Goal: Task Accomplishment & Management: Manage account settings

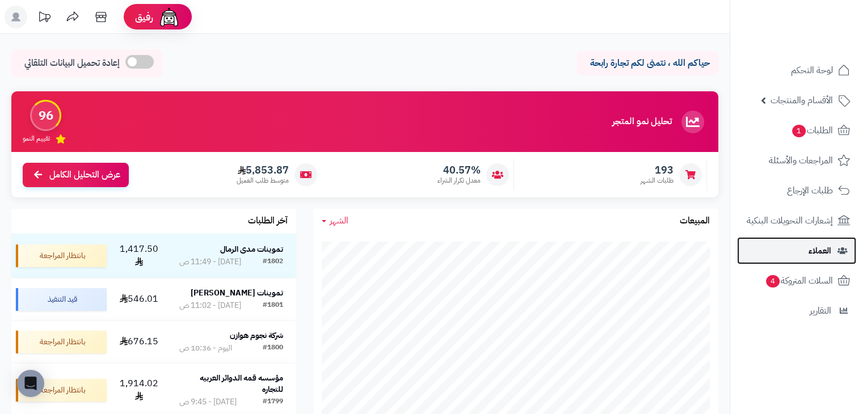
click at [801, 250] on link "العملاء" at bounding box center [796, 250] width 119 height 27
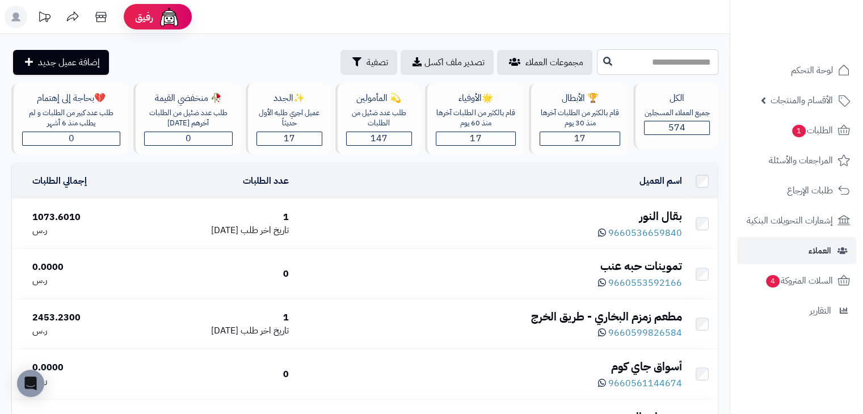
click at [627, 61] on input "text" at bounding box center [657, 62] width 121 height 26
type input "*******"
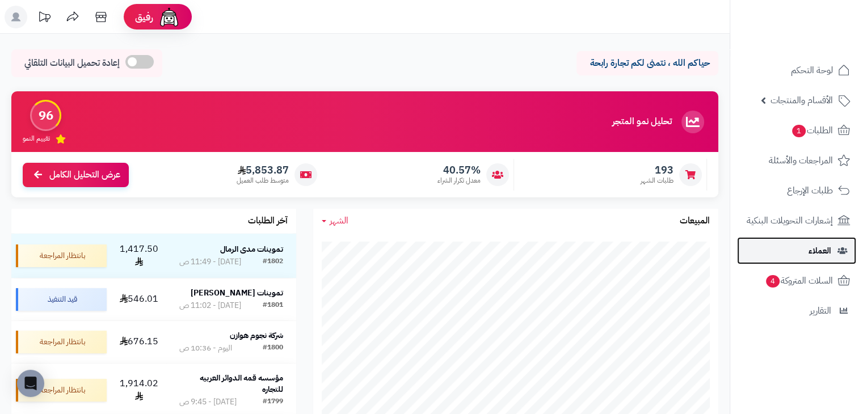
click at [819, 250] on span "العملاء" at bounding box center [819, 251] width 23 height 16
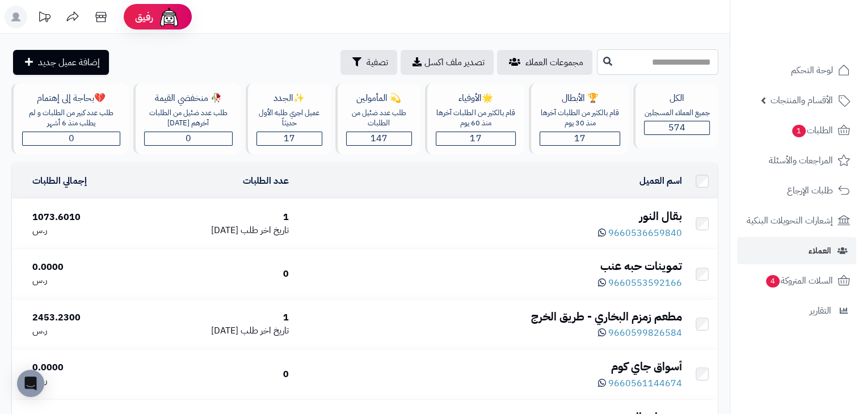
click at [641, 62] on input "text" at bounding box center [657, 62] width 121 height 26
click at [609, 60] on input "*****" at bounding box center [657, 62] width 121 height 26
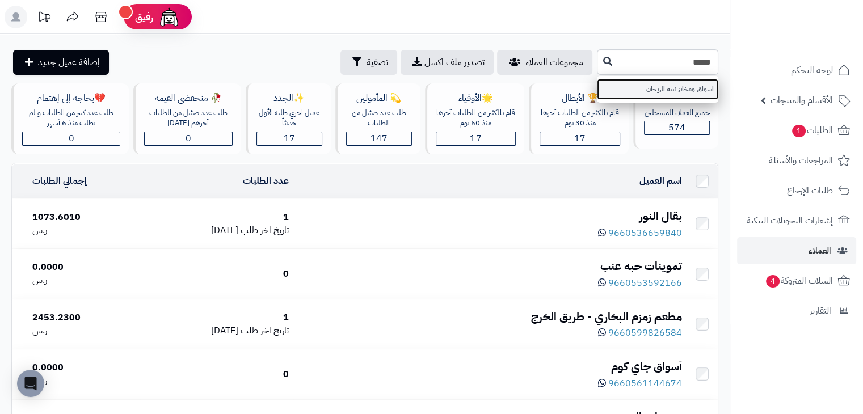
click at [669, 90] on link "اسواق ومخابز نبته الريحان" at bounding box center [657, 89] width 121 height 21
type input "**********"
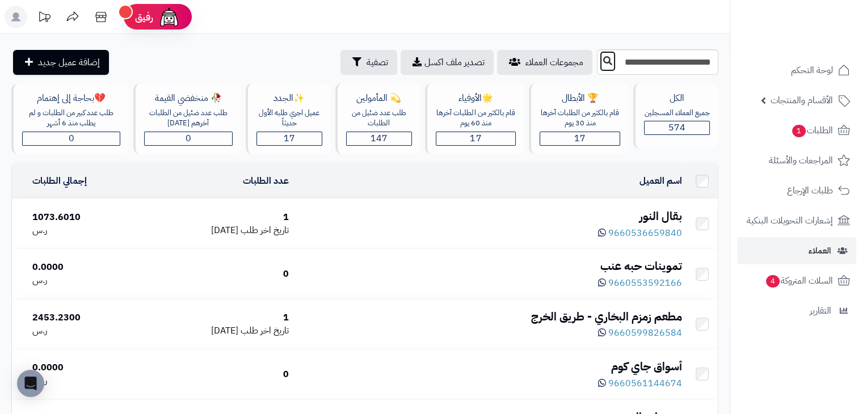
click at [603, 64] on icon at bounding box center [607, 60] width 9 height 9
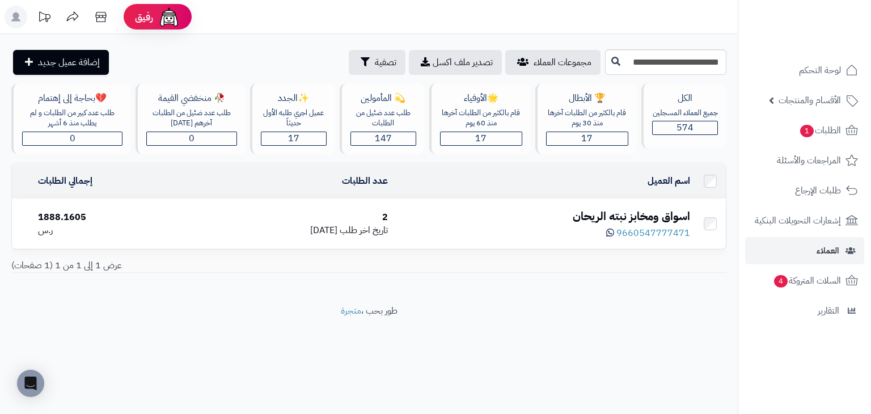
click at [488, 230] on div "9660547777471" at bounding box center [543, 232] width 293 height 15
click at [461, 221] on div "اسواق ومخابز نبته الريحان" at bounding box center [543, 216] width 293 height 16
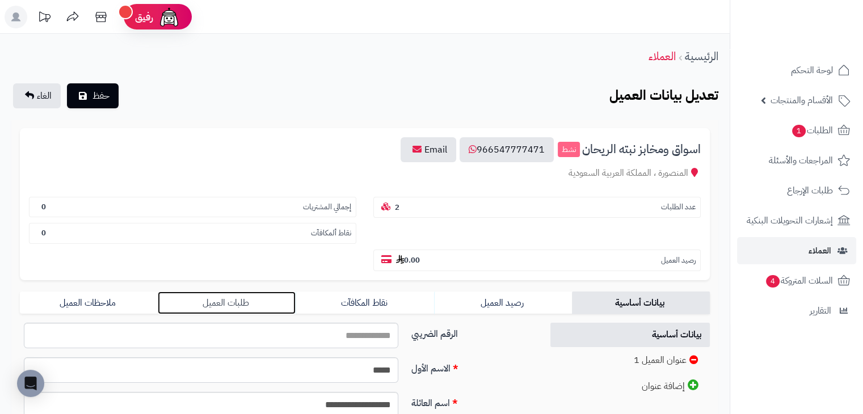
click at [235, 292] on link "طلبات العميل" at bounding box center [227, 303] width 138 height 23
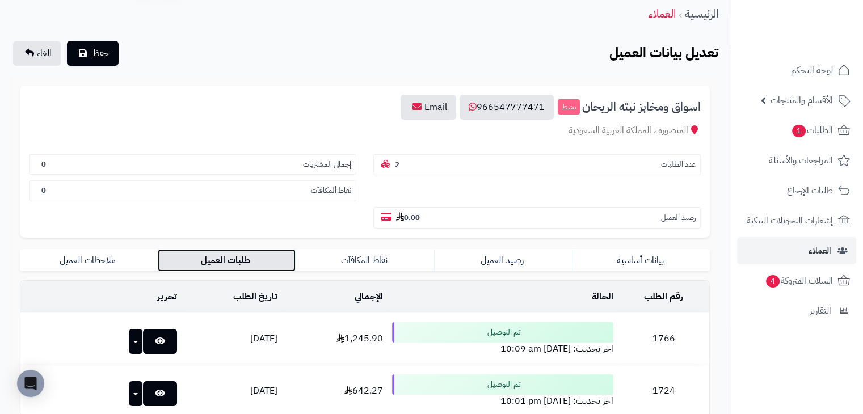
scroll to position [141, 0]
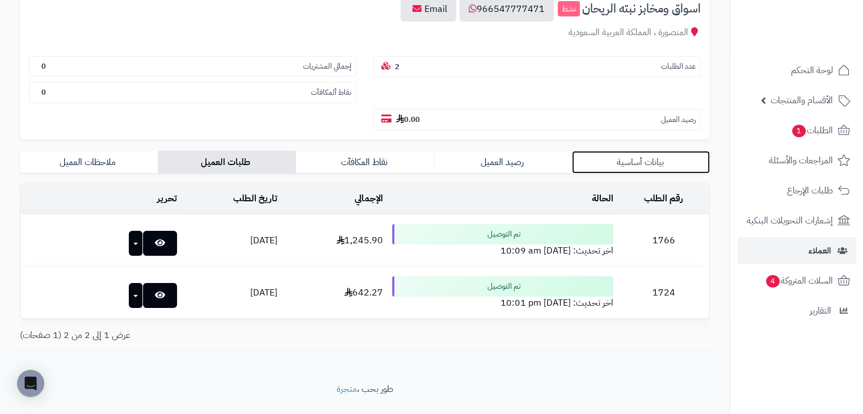
click at [605, 151] on link "بيانات أساسية" at bounding box center [641, 162] width 138 height 23
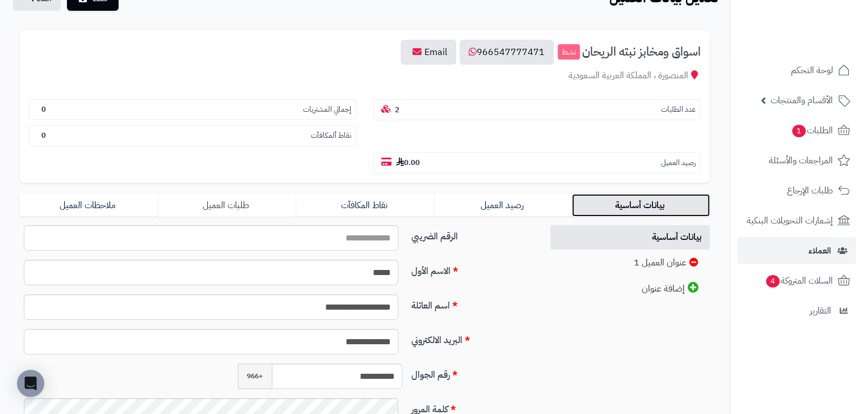
scroll to position [92, 0]
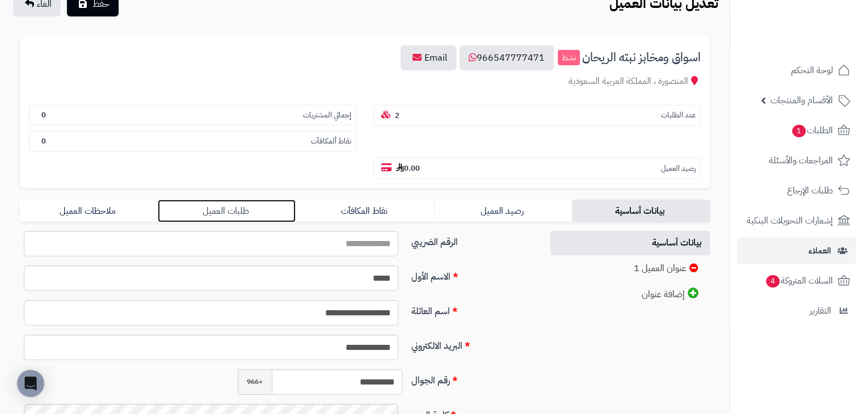
click at [273, 200] on link "طلبات العميل" at bounding box center [227, 211] width 138 height 23
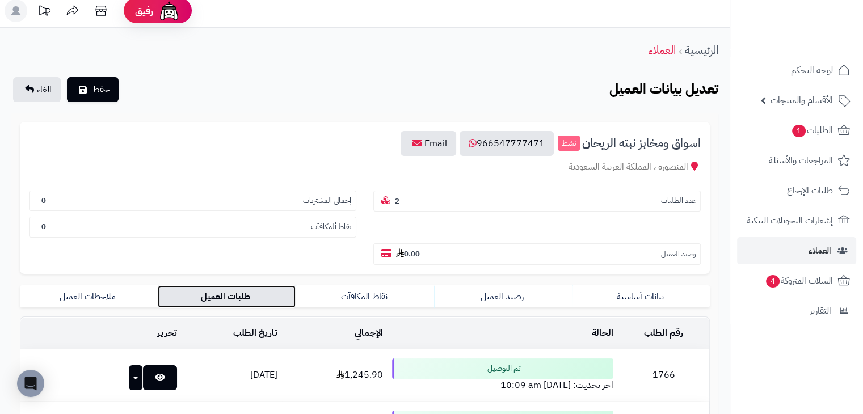
scroll to position [0, 0]
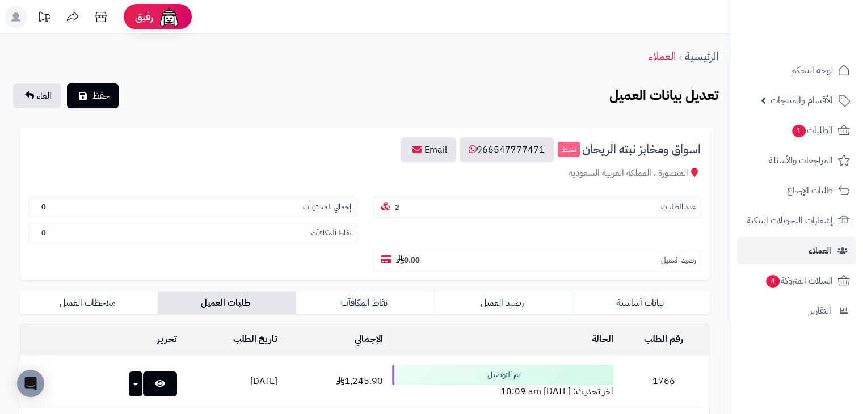
click at [586, 151] on span "اسواق ومخابز نبته الريحان" at bounding box center [641, 149] width 119 height 13
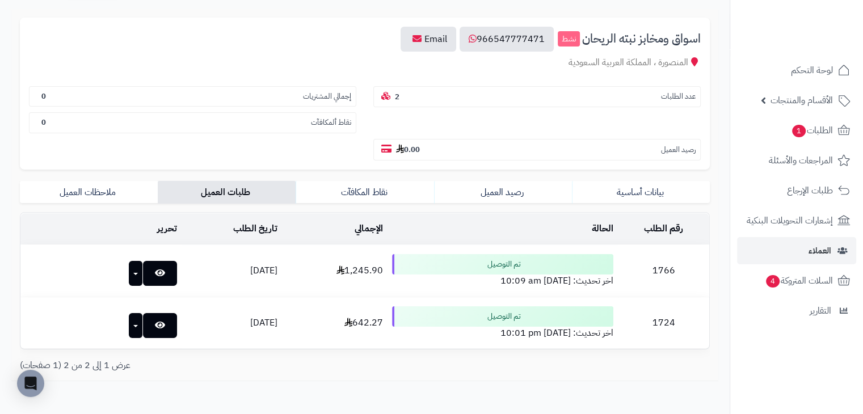
scroll to position [113, 0]
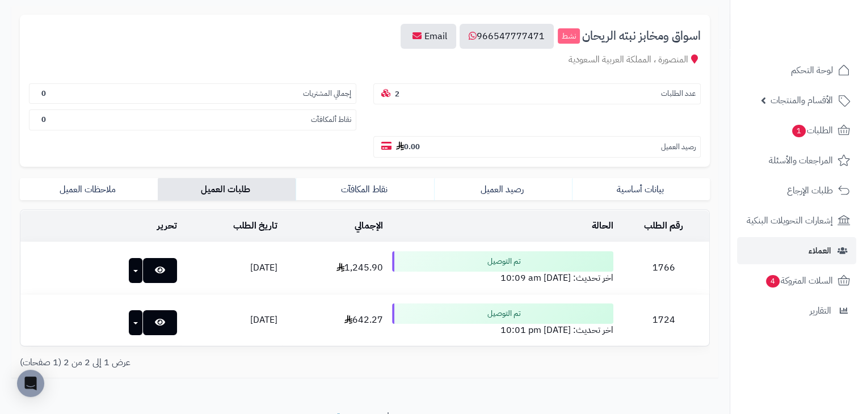
click at [241, 246] on td "[DATE]" at bounding box center [231, 268] width 101 height 52
click at [669, 251] on td "1766" at bounding box center [663, 268] width 91 height 52
click at [336, 263] on icon at bounding box center [340, 267] width 8 height 9
click at [336, 263] on use at bounding box center [340, 267] width 8 height 9
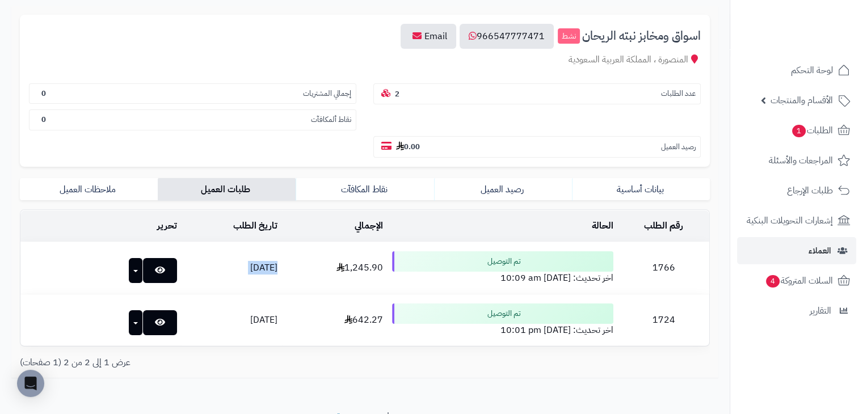
click at [256, 257] on td "09/10/2025" at bounding box center [231, 268] width 101 height 52
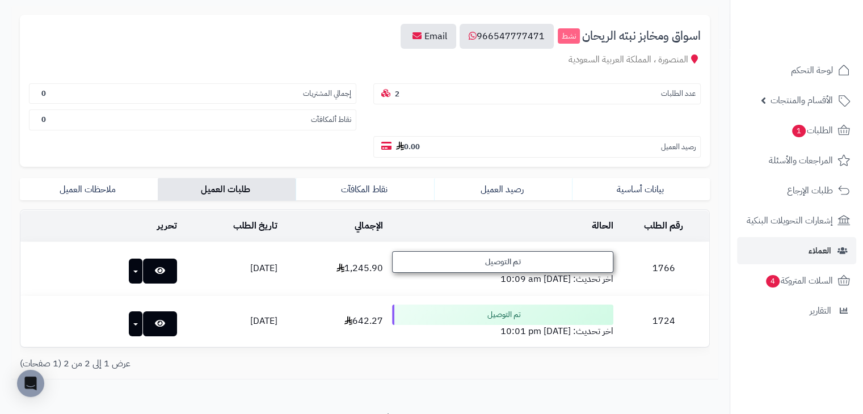
click at [481, 251] on div "تم التوصيل" at bounding box center [503, 262] width 222 height 22
click at [492, 251] on div "تم التوصيل" at bounding box center [503, 262] width 222 height 22
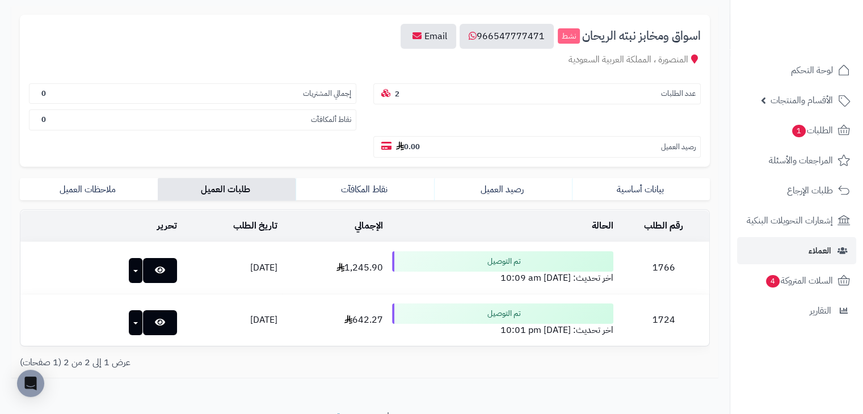
click at [681, 244] on td "1766" at bounding box center [663, 268] width 91 height 52
drag, startPoint x: 681, startPoint y: 244, endPoint x: 686, endPoint y: 233, distance: 12.4
click at [684, 244] on td "1766" at bounding box center [663, 268] width 91 height 52
click at [650, 242] on td "1766" at bounding box center [663, 268] width 91 height 52
click at [282, 242] on td "1,245.90" at bounding box center [334, 268] width 105 height 52
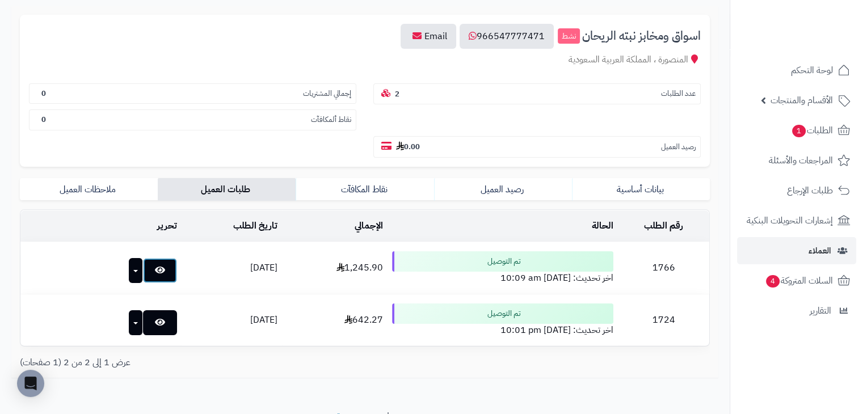
click at [155, 265] on icon at bounding box center [160, 269] width 10 height 9
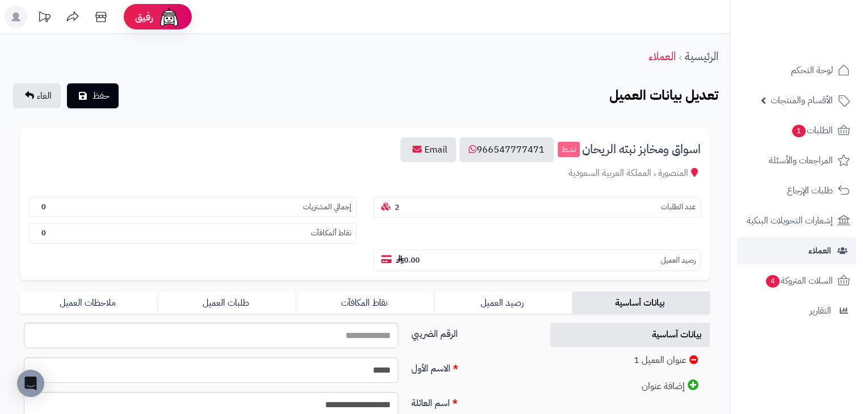
scroll to position [113, 0]
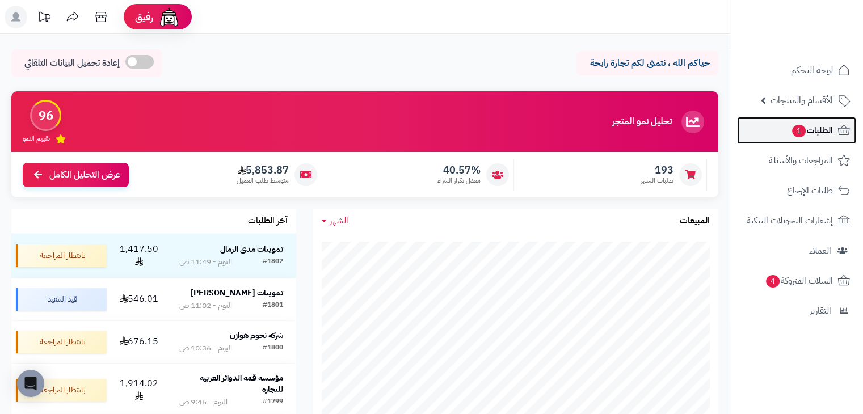
click at [810, 120] on link "الطلبات 1" at bounding box center [796, 130] width 119 height 27
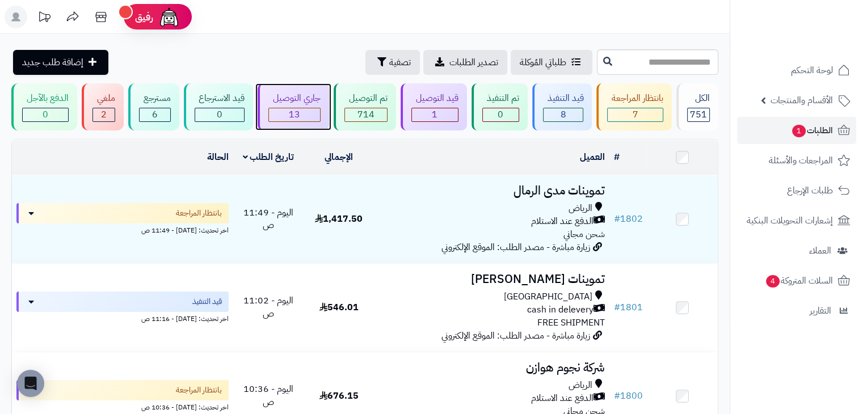
click at [306, 104] on div "جاري التوصيل" at bounding box center [294, 98] width 52 height 13
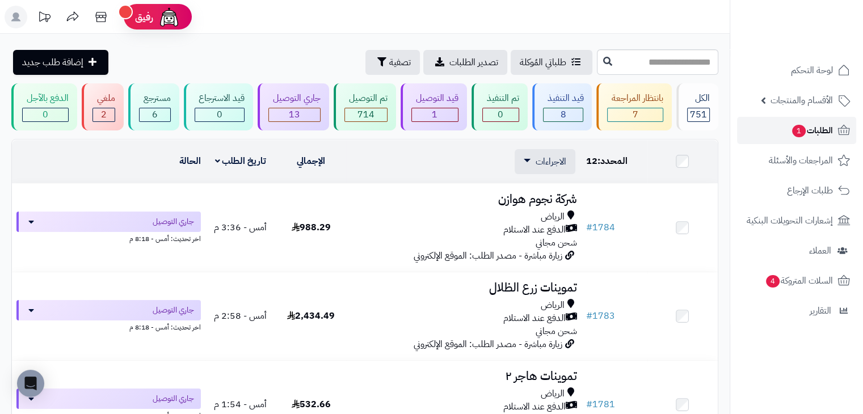
click at [776, 124] on link "الطلبات 1" at bounding box center [796, 130] width 119 height 27
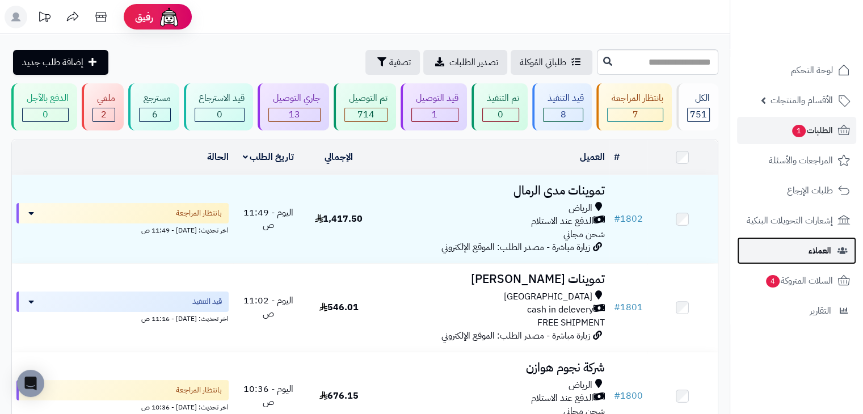
click at [804, 248] on link "العملاء" at bounding box center [796, 250] width 119 height 27
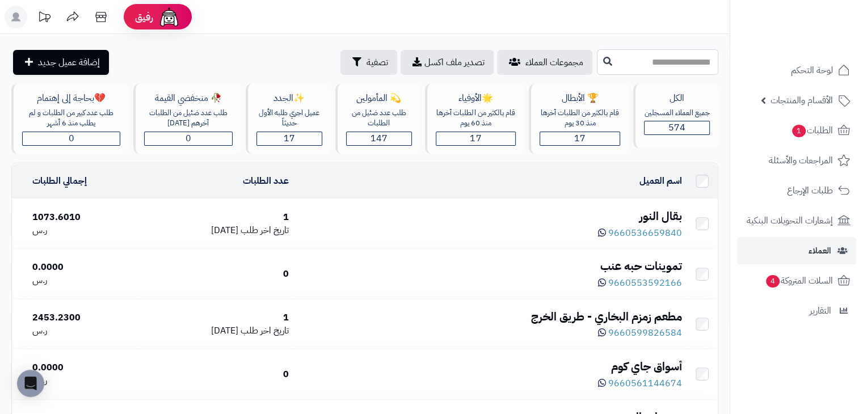
click at [639, 52] on input "text" at bounding box center [657, 62] width 121 height 26
type input "*"
